Goal: Check status

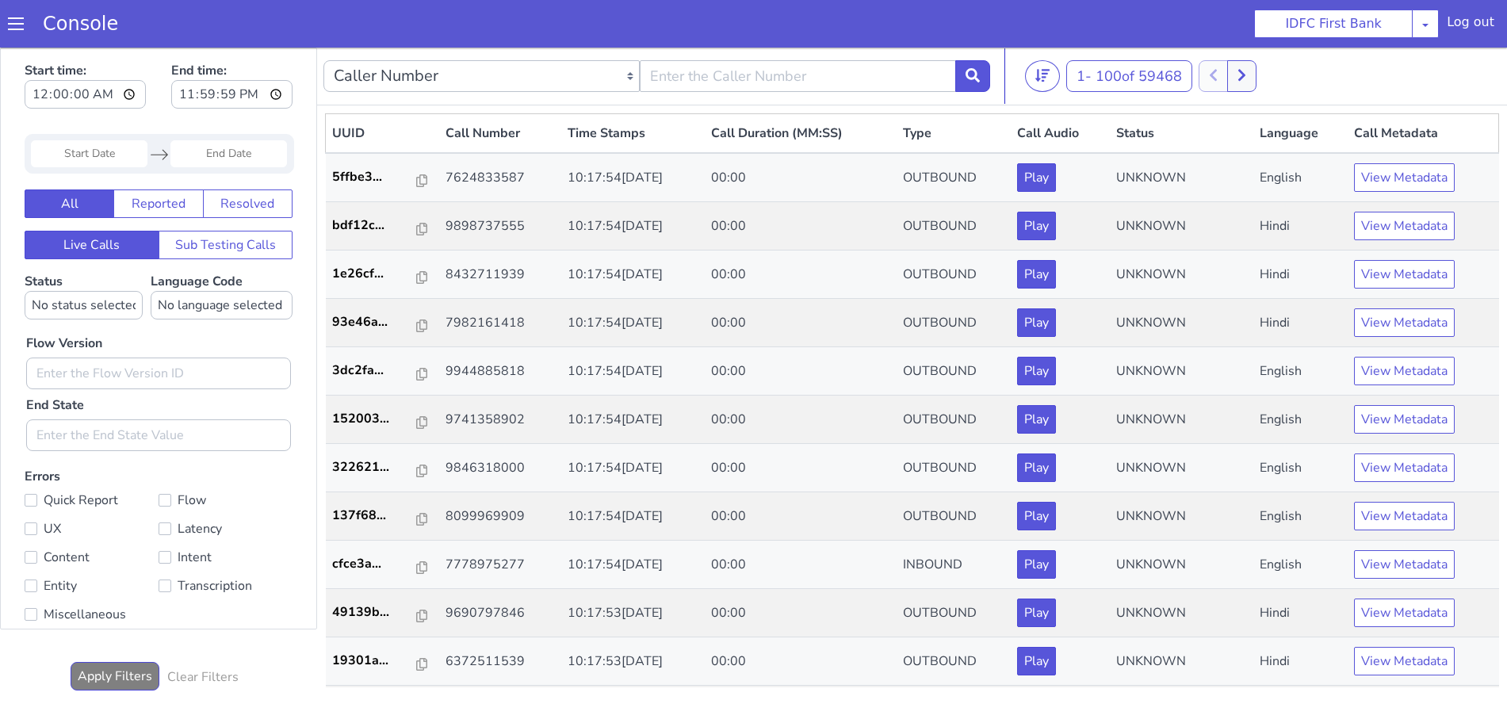
click at [17, 20] on span at bounding box center [16, 24] width 16 height 16
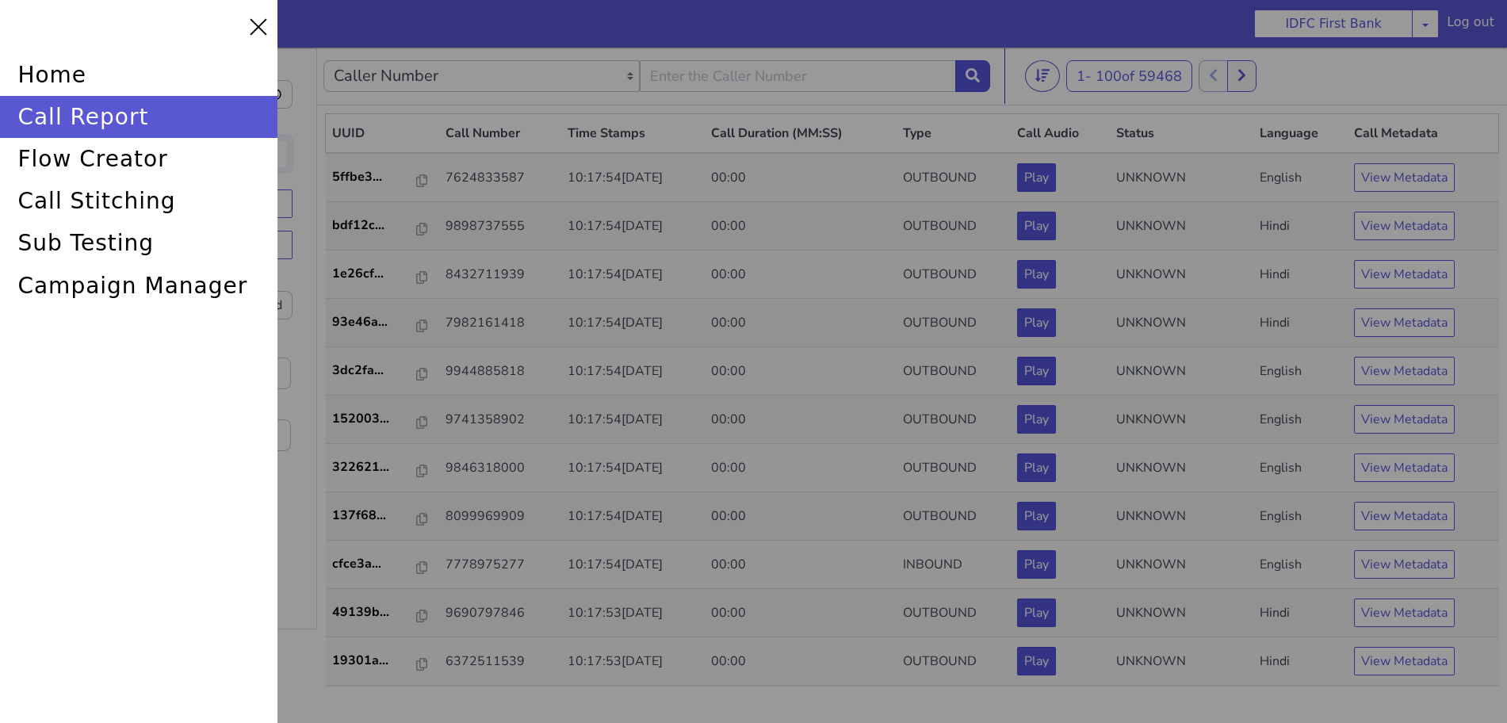
click at [957, 65] on div at bounding box center [753, 361] width 1507 height 723
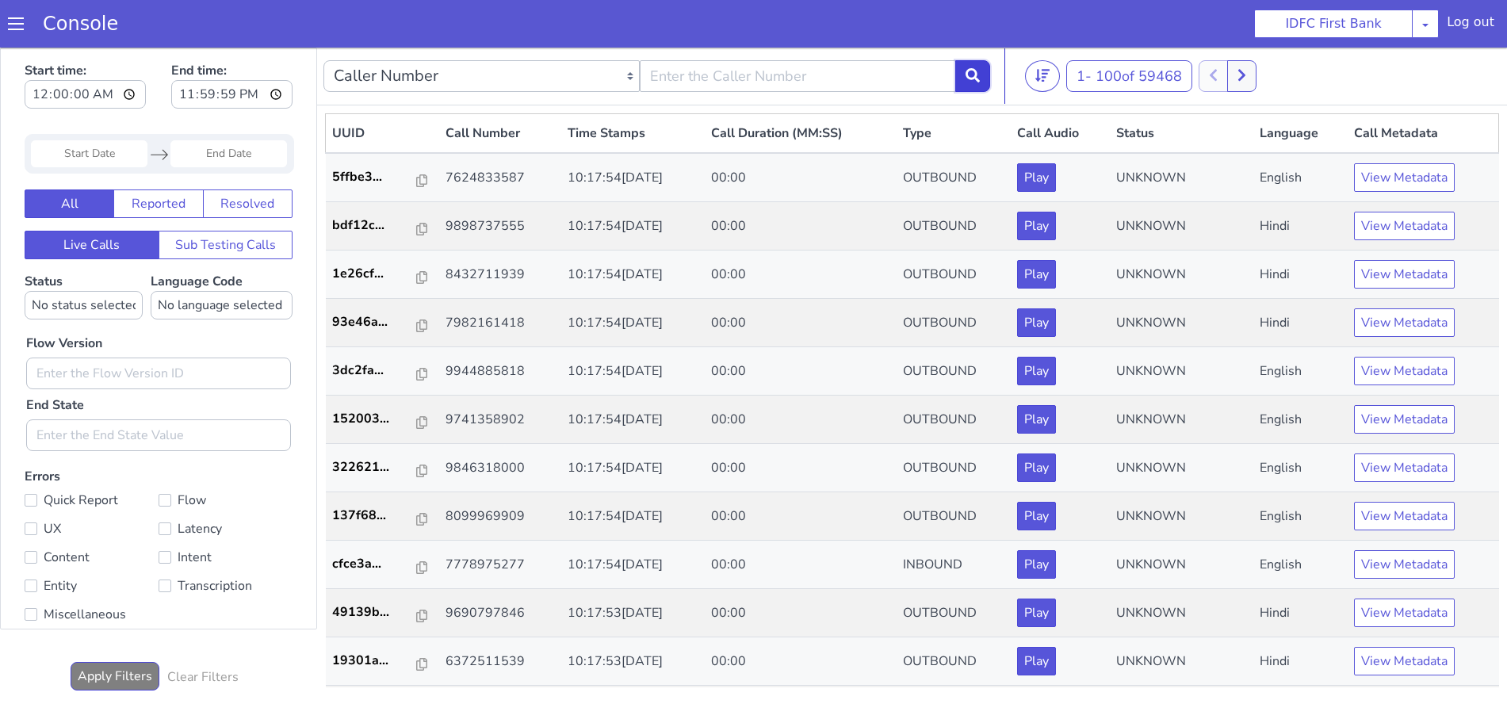
click at [979, 69] on icon at bounding box center [973, 75] width 14 height 14
